Goal: Use online tool/utility: Utilize a website feature to perform a specific function

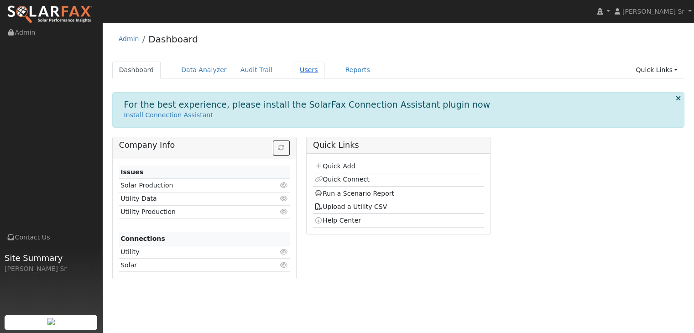
click at [294, 75] on link "Users" at bounding box center [309, 70] width 32 height 17
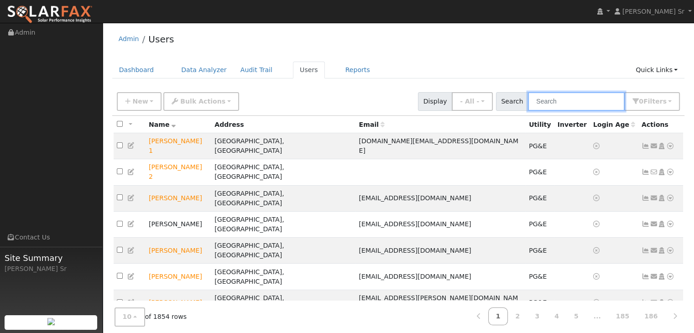
click at [561, 102] on input "text" at bounding box center [576, 101] width 97 height 19
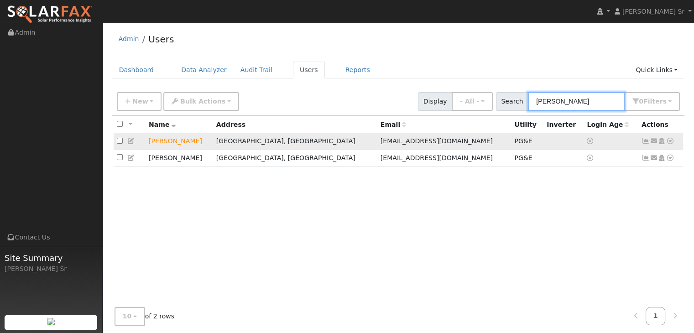
type input "jeff h"
click at [668, 140] on icon at bounding box center [670, 141] width 8 height 6
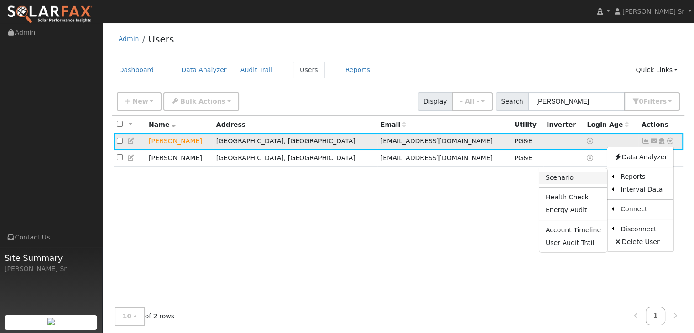
click at [580, 182] on link "Scenario" at bounding box center [573, 177] width 68 height 13
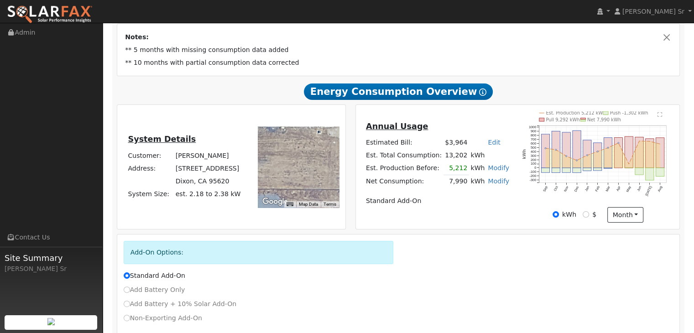
scroll to position [213, 0]
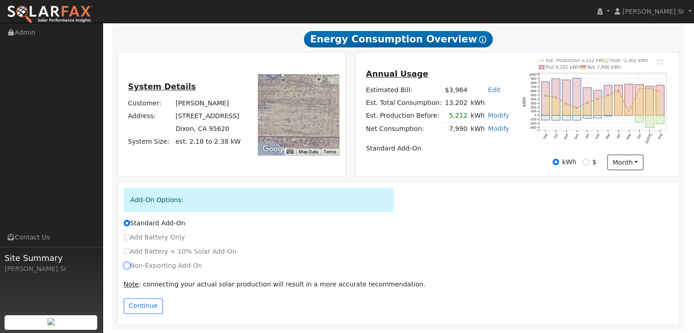
click at [126, 265] on input "Non-Exporting Add-On" at bounding box center [127, 265] width 6 height 6
radio input "true"
radio input "false"
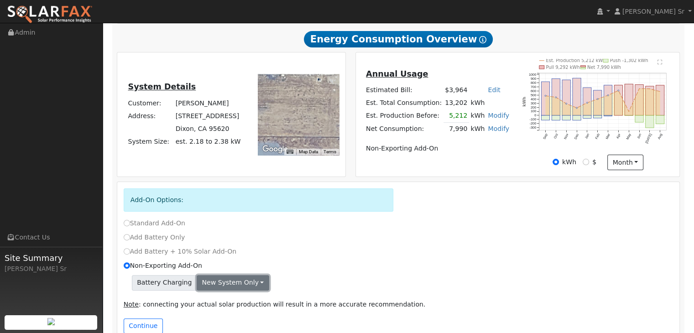
click at [213, 284] on button "New system only" at bounding box center [233, 283] width 73 height 16
click at [228, 301] on link "New system only" at bounding box center [231, 301] width 68 height 13
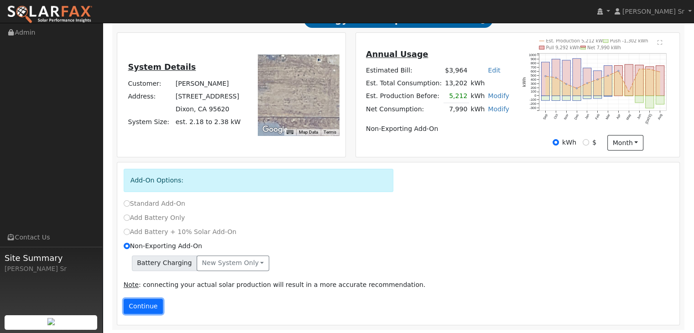
click at [147, 306] on button "Continue" at bounding box center [143, 307] width 39 height 16
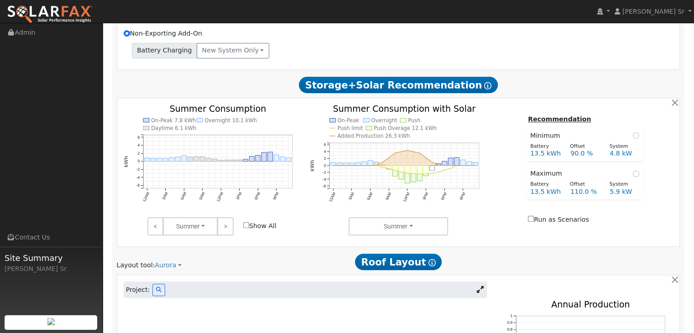
scroll to position [492, 0]
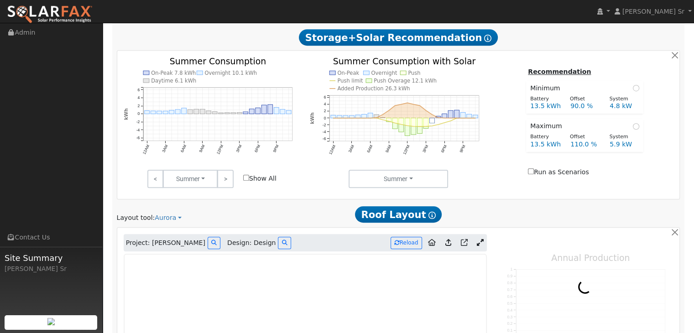
type input "11865"
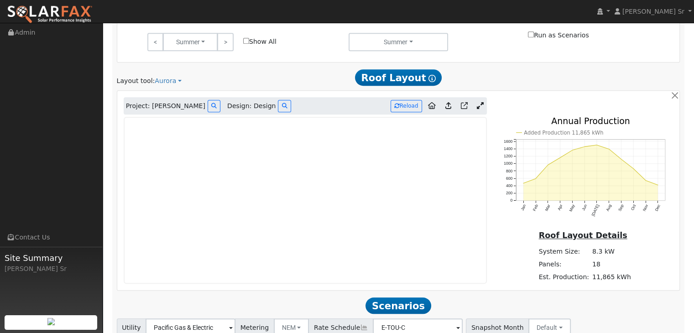
scroll to position [697, 0]
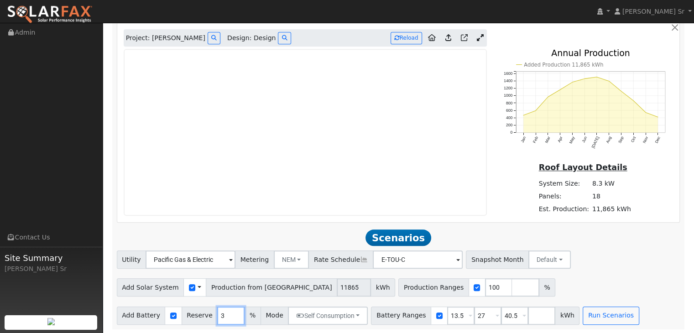
click at [219, 319] on input "3" at bounding box center [230, 315] width 27 height 18
type input "10"
click at [532, 292] on div "Add Solar System Use CSV Data Production from Aurora 11865 kWh Production Range…" at bounding box center [398, 285] width 566 height 21
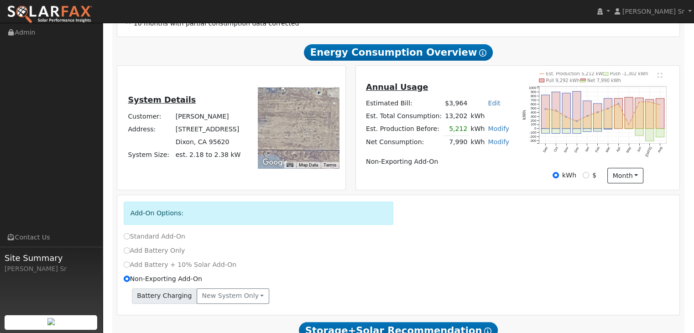
scroll to position [204, 0]
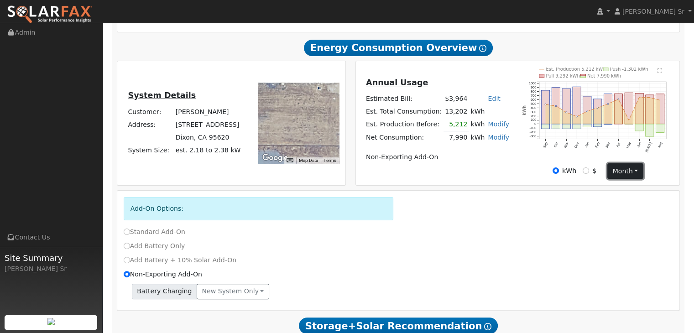
click at [615, 174] on button "month" at bounding box center [625, 171] width 36 height 16
click at [616, 190] on link "Day" at bounding box center [638, 189] width 63 height 13
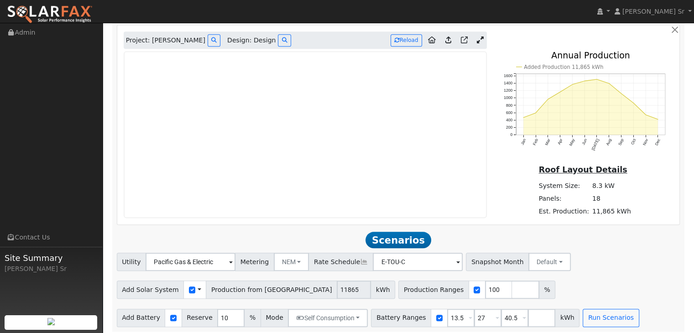
scroll to position [697, 0]
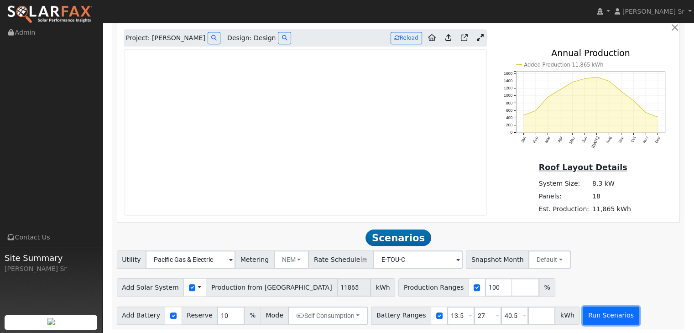
click at [582, 316] on button "Run Scenarios" at bounding box center [610, 315] width 56 height 18
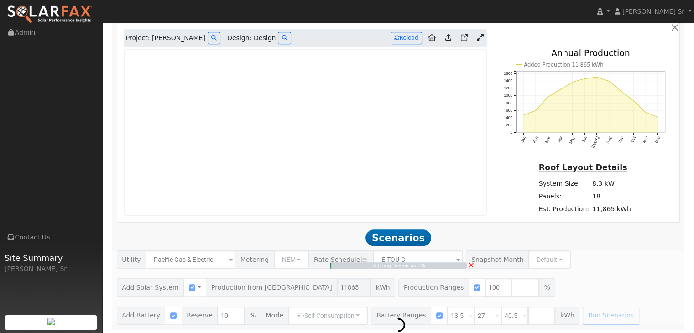
type input "7.9"
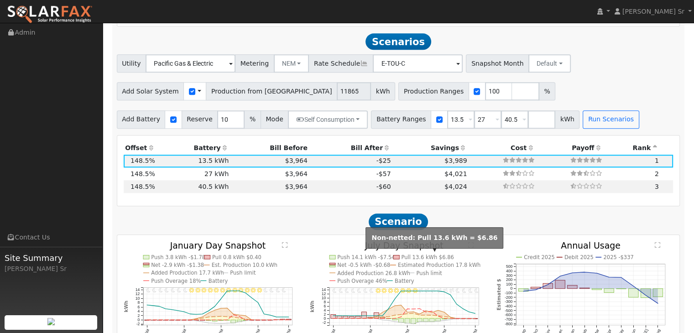
scroll to position [897, 0]
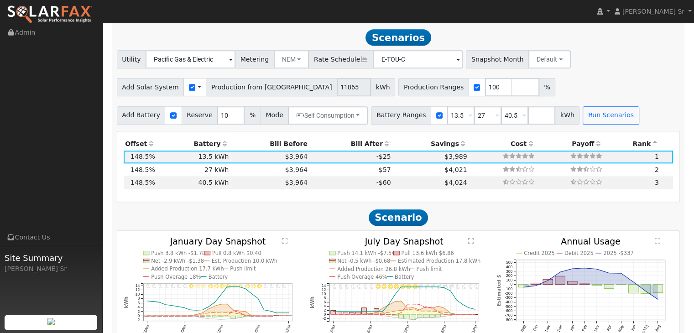
drag, startPoint x: 439, startPoint y: 256, endPoint x: 304, endPoint y: 218, distance: 140.2
click at [304, 218] on h2 "Scenario" at bounding box center [398, 217] width 563 height 17
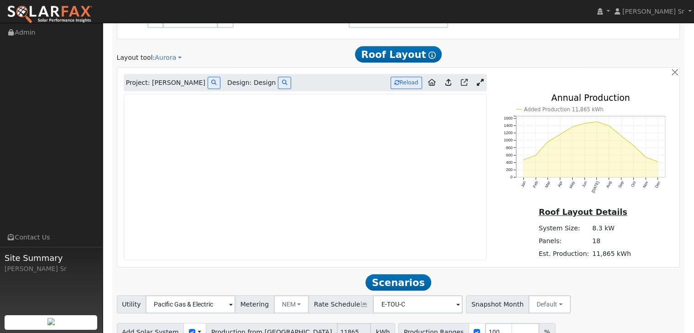
scroll to position [652, 0]
click at [482, 83] on icon at bounding box center [480, 83] width 7 height 7
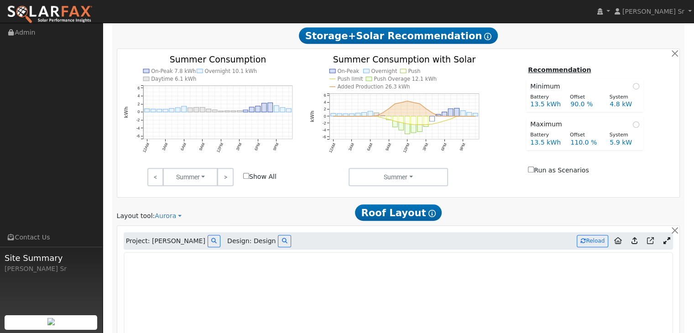
scroll to position [494, 0]
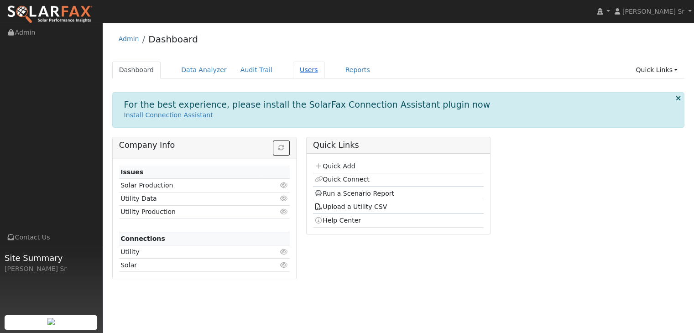
click at [293, 75] on link "Users" at bounding box center [309, 70] width 32 height 17
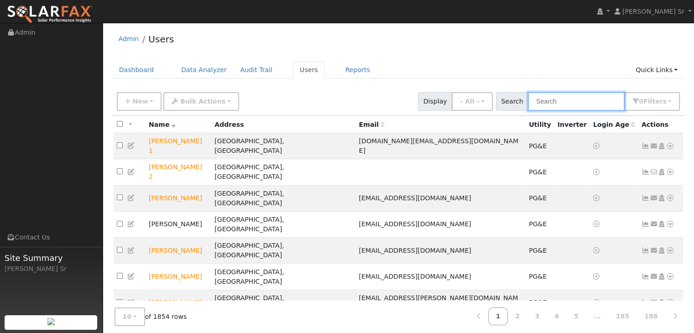
click at [563, 101] on input "text" at bounding box center [576, 101] width 97 height 19
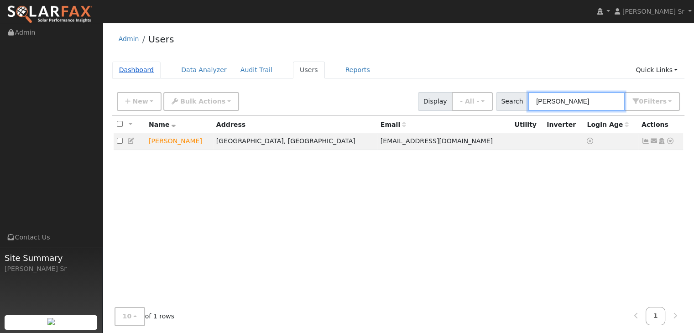
type input "greg col"
click at [138, 74] on link "Dashboard" at bounding box center [136, 70] width 49 height 17
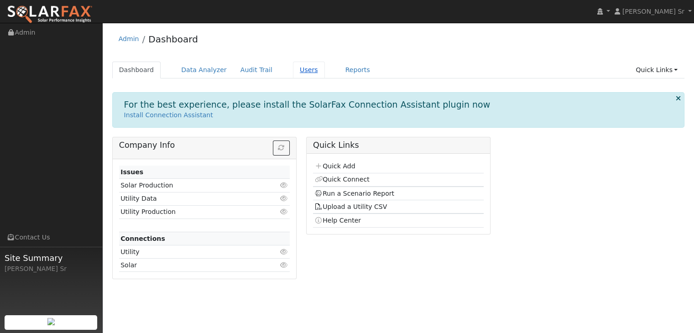
click at [293, 70] on link "Users" at bounding box center [309, 70] width 32 height 17
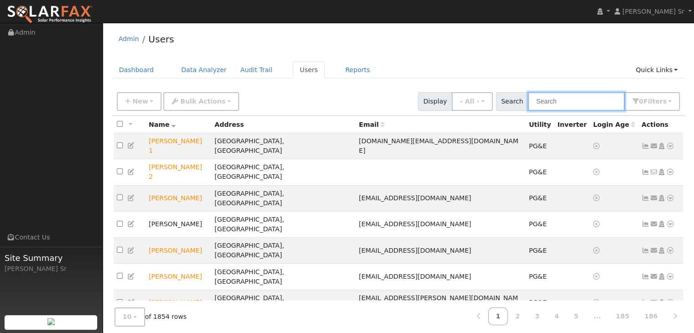
click at [541, 100] on input "text" at bounding box center [576, 101] width 97 height 19
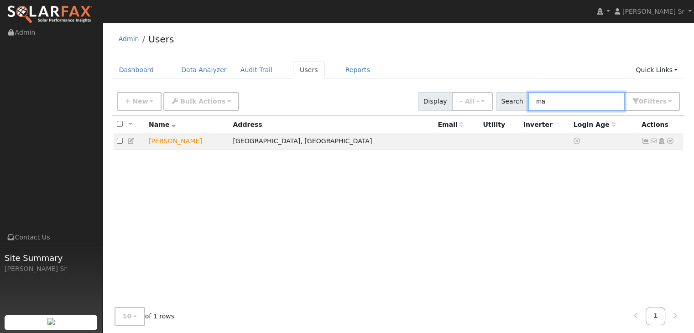
type input "m"
